Goal: Navigation & Orientation: Find specific page/section

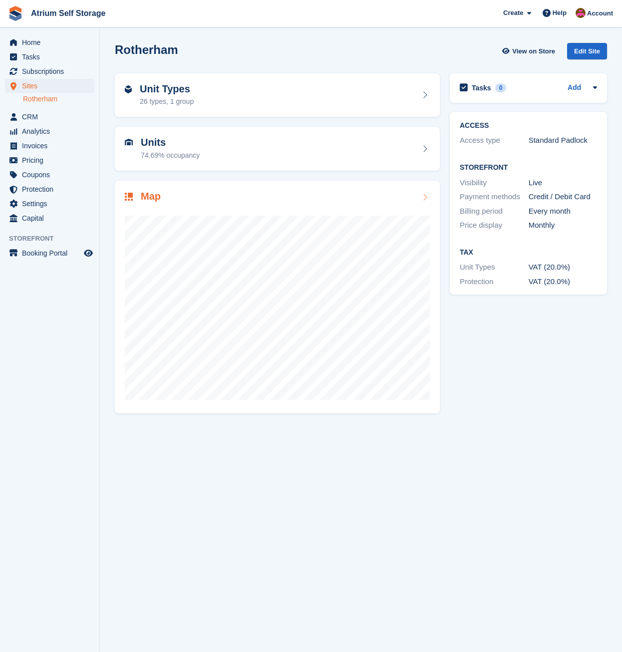
click at [146, 202] on h2 "Map" at bounding box center [151, 196] width 20 height 11
click at [168, 95] on h2 "Unit Types" at bounding box center [167, 88] width 54 height 11
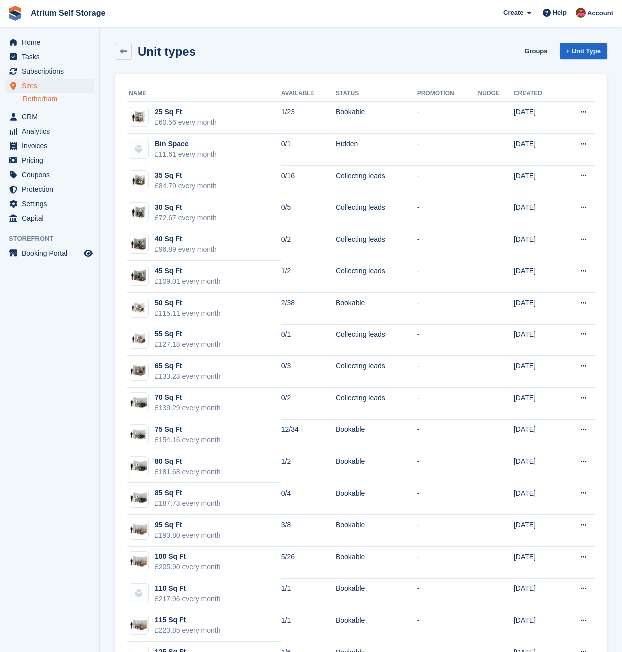
click at [168, 95] on th "Name" at bounding box center [204, 94] width 154 height 16
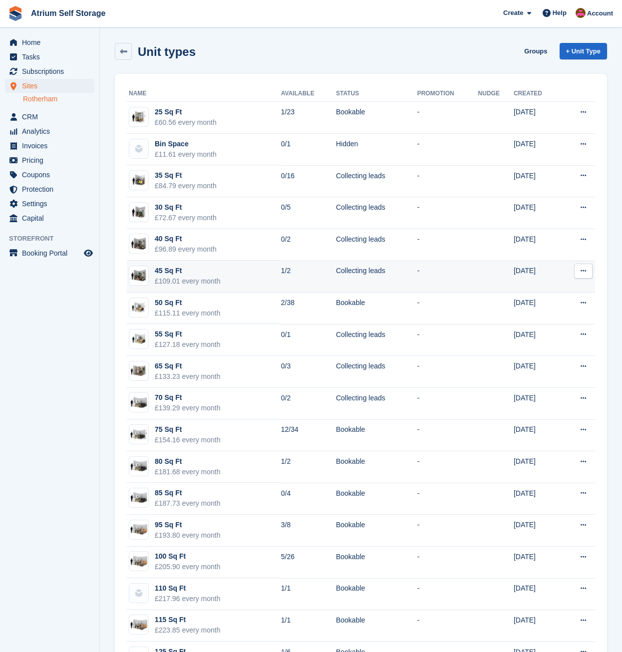
click at [252, 276] on td "45 Sq Ft £109.01 every month" at bounding box center [204, 277] width 154 height 32
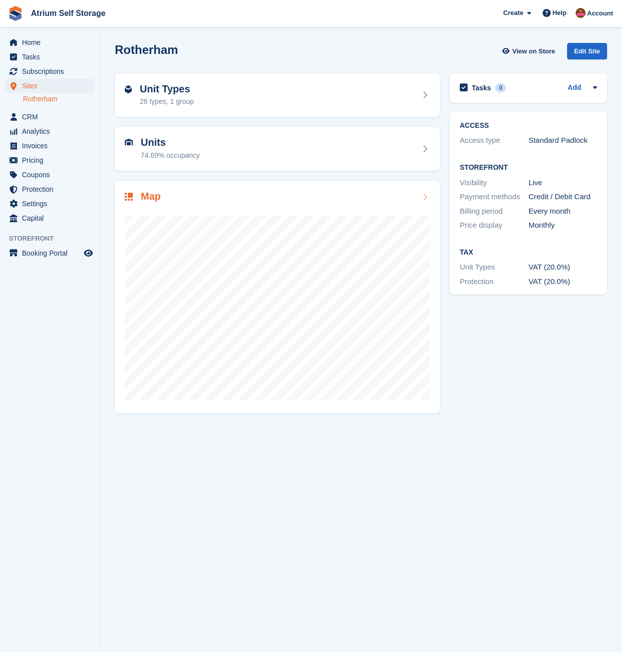
click at [164, 207] on div at bounding box center [277, 304] width 305 height 200
click at [195, 99] on div "Unit Types 26 types, 1 group" at bounding box center [277, 95] width 305 height 24
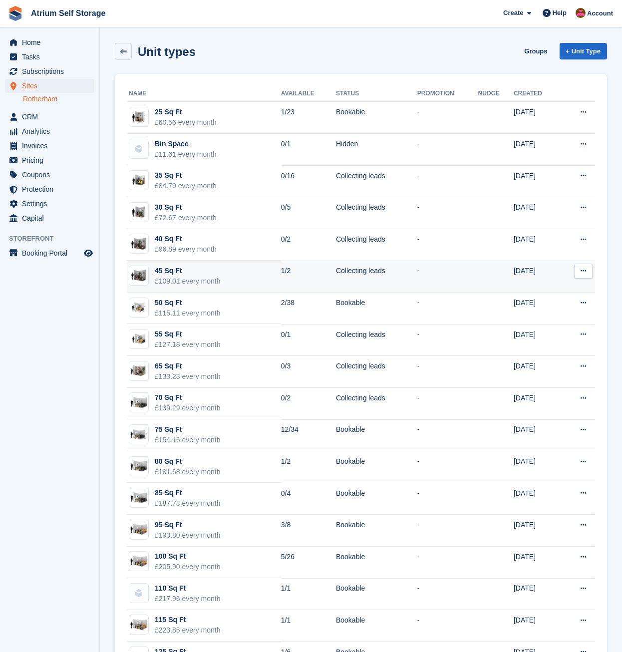
click at [336, 272] on td "Collecting leads" at bounding box center [376, 277] width 81 height 32
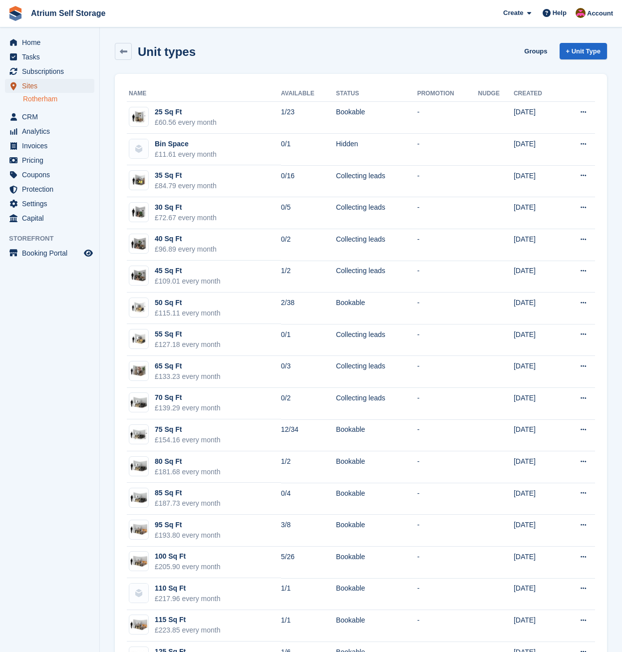
click at [30, 84] on span "Sites" at bounding box center [52, 86] width 60 height 14
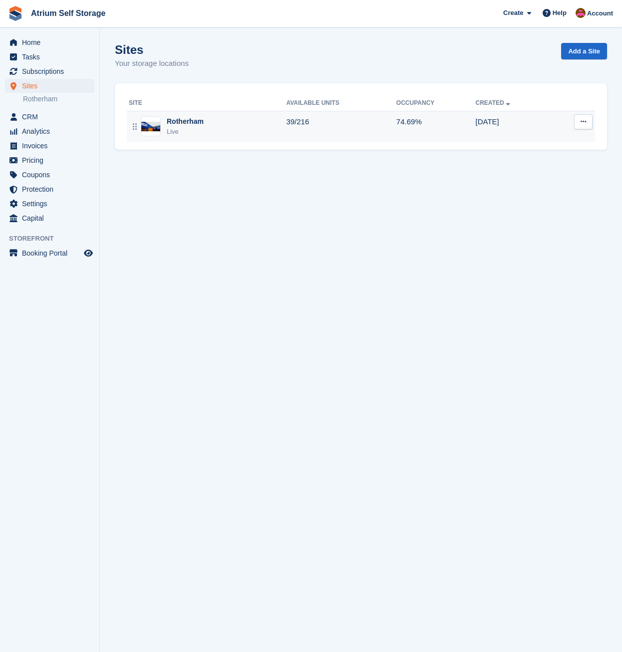
click at [159, 124] on figure at bounding box center [151, 126] width 20 height 20
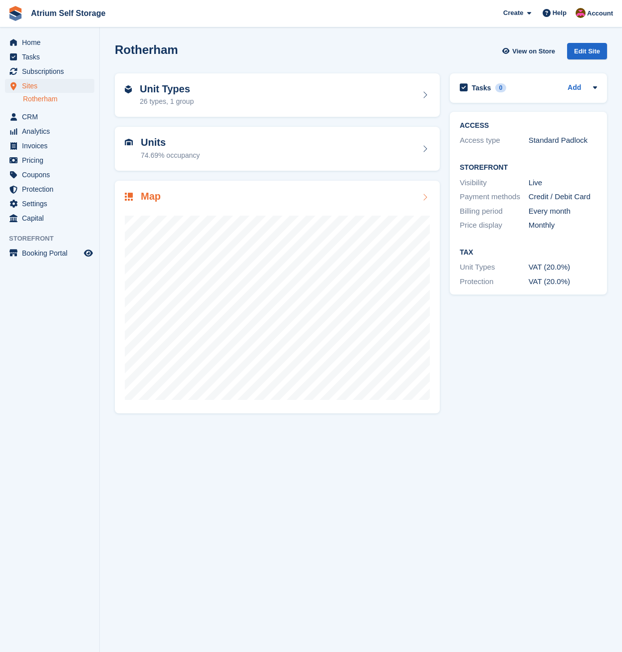
click at [138, 201] on div "Map" at bounding box center [143, 197] width 36 height 13
